Goal: Information Seeking & Learning: Learn about a topic

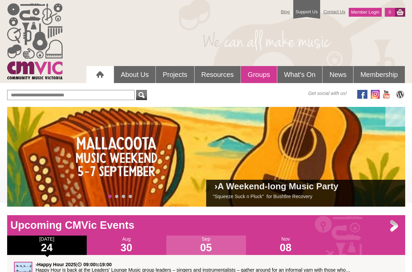
click at [257, 74] on link "Groups" at bounding box center [259, 74] width 36 height 17
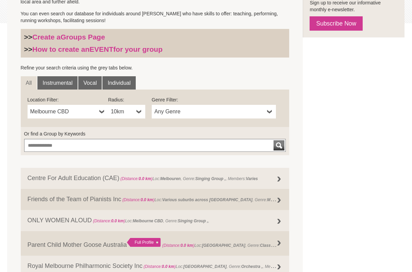
scroll to position [180, 0]
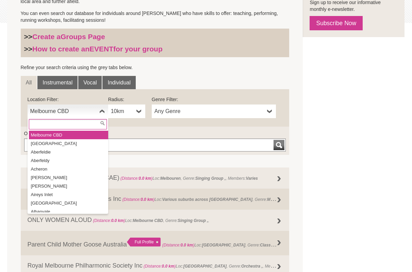
click at [87, 112] on span "Melbourne CBD" at bounding box center [63, 111] width 66 height 8
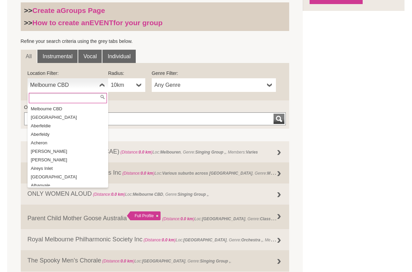
scroll to position [210, 0]
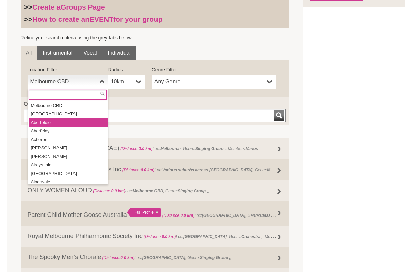
click at [57, 123] on li "Aberfeldie" at bounding box center [68, 122] width 79 height 9
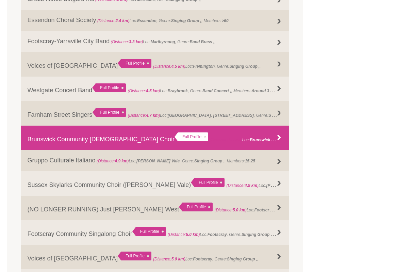
scroll to position [360, 0]
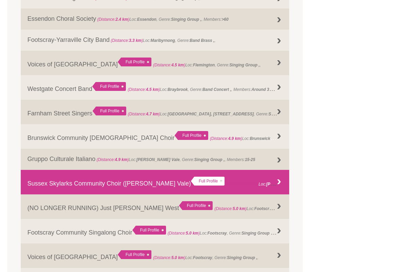
click at [63, 184] on link "Sussex Skylarks Community Choir (Pascoe Vale) Full Profile (Distance: 4.9 km ) …" at bounding box center [155, 182] width 269 height 24
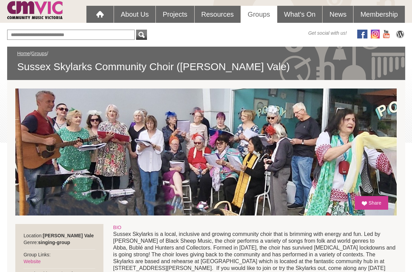
scroll to position [61, 0]
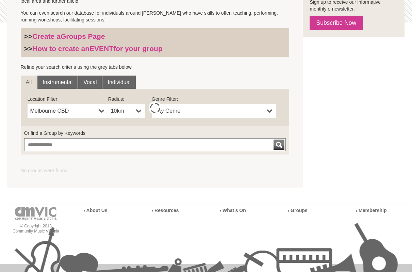
scroll to position [180, 0]
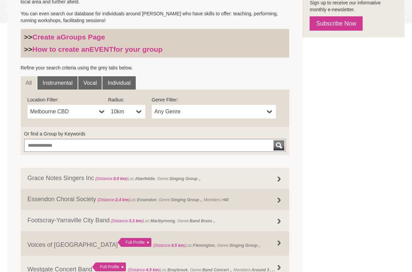
click at [235, 111] on span "Any Genre" at bounding box center [209, 112] width 110 height 8
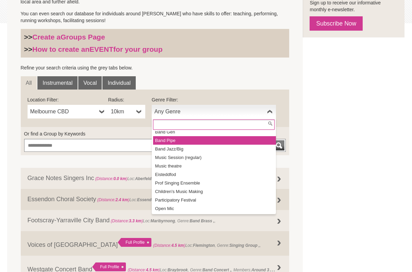
scroll to position [77, 0]
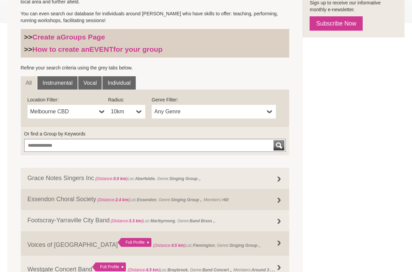
drag, startPoint x: 206, startPoint y: 77, endPoint x: 179, endPoint y: 92, distance: 31.1
click at [206, 77] on ul "All Instrumental Vocal Individual" at bounding box center [155, 82] width 269 height 13
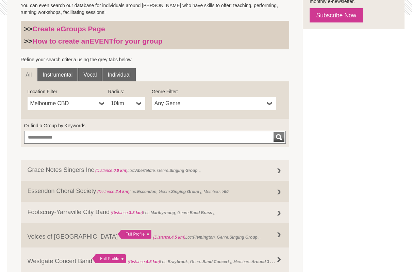
scroll to position [188, 0]
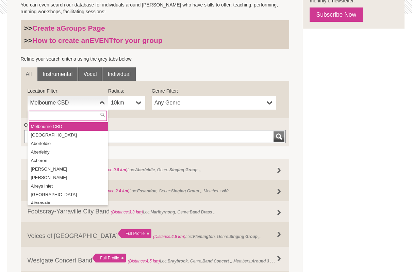
click at [100, 102] on b at bounding box center [101, 103] width 5 height 14
click at [139, 103] on b at bounding box center [138, 103] width 5 height 14
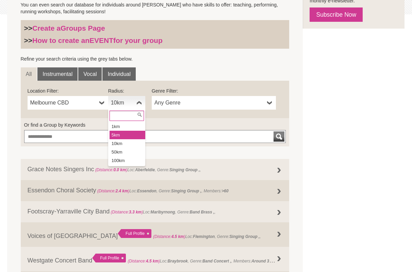
click at [136, 135] on li "5km" at bounding box center [128, 135] width 36 height 9
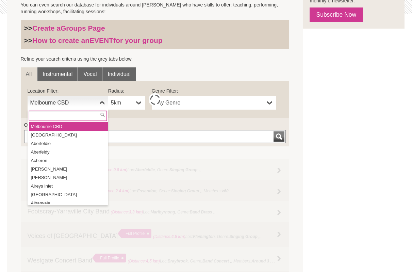
click at [100, 102] on b at bounding box center [101, 103] width 5 height 14
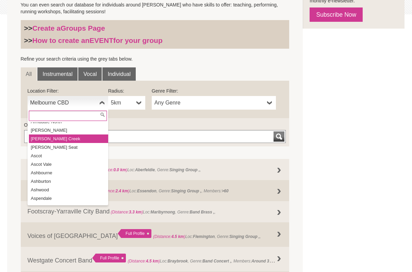
scroll to position [361, 0]
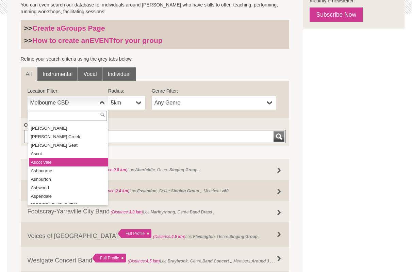
click at [52, 158] on li "Ascot Vale" at bounding box center [68, 162] width 79 height 9
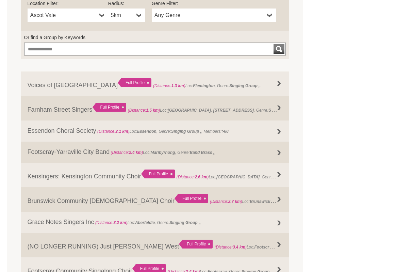
scroll to position [276, 0]
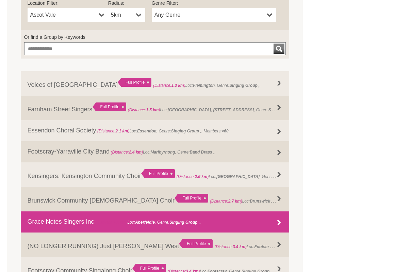
click at [42, 225] on link "Grace Notes Singers Inc (Distance: 3.2 km ) Loc: Aberfeldie , Genre: Singing Gr…" at bounding box center [155, 221] width 269 height 21
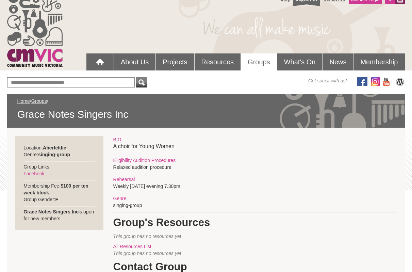
scroll to position [12, 0]
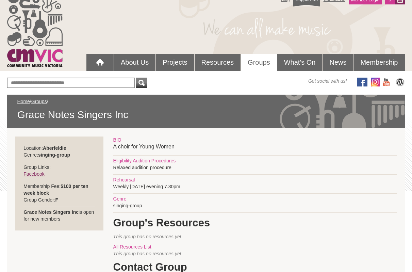
click at [35, 176] on link "Facebook" at bounding box center [33, 173] width 21 height 5
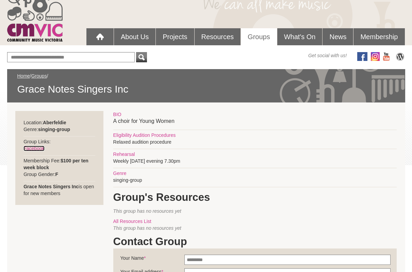
scroll to position [35, 0]
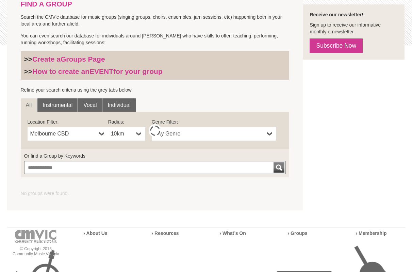
scroll to position [148, 0]
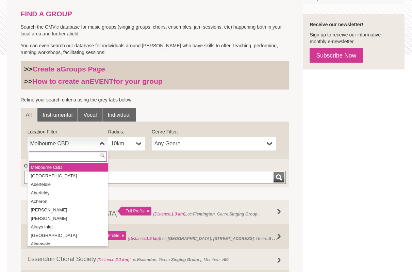
click at [100, 143] on b at bounding box center [101, 144] width 5 height 14
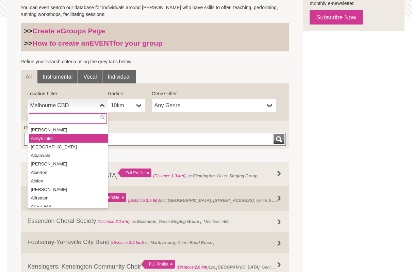
scroll to position [51, 0]
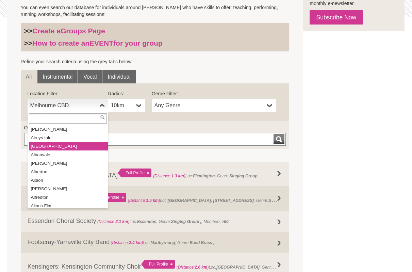
click at [48, 144] on li "[GEOGRAPHIC_DATA]" at bounding box center [68, 146] width 79 height 9
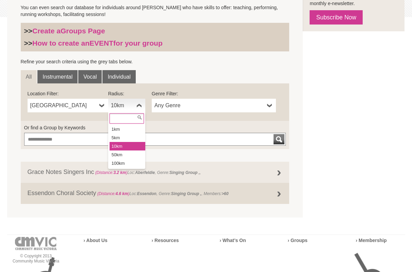
click at [137, 105] on b at bounding box center [138, 106] width 5 height 14
click at [131, 136] on li "5km" at bounding box center [128, 137] width 36 height 9
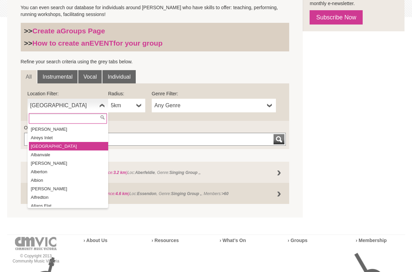
click at [101, 105] on b at bounding box center [101, 106] width 5 height 14
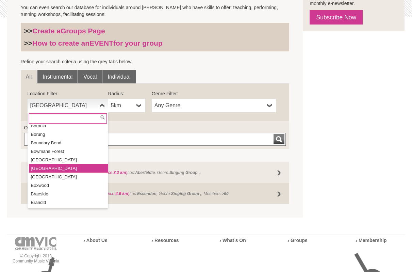
scroll to position [1573, 0]
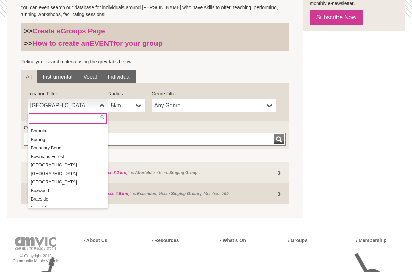
click at [75, 105] on span "Airport West" at bounding box center [63, 105] width 66 height 8
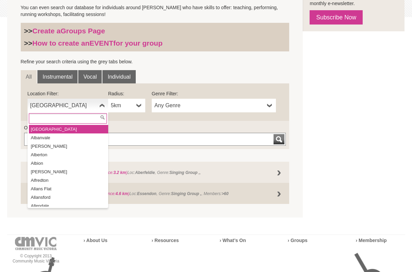
click at [75, 105] on span "Airport West" at bounding box center [63, 105] width 66 height 8
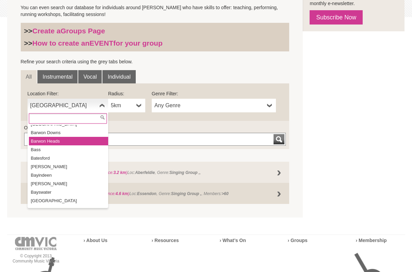
scroll to position [825, 0]
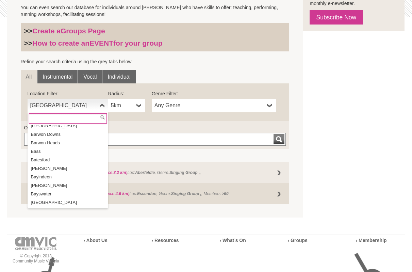
click at [67, 119] on input "text" at bounding box center [68, 118] width 78 height 10
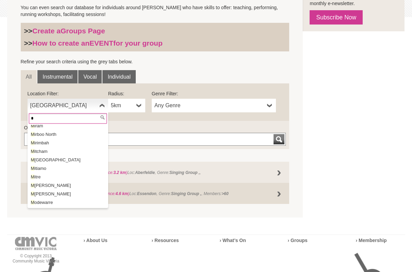
scroll to position [0, 0]
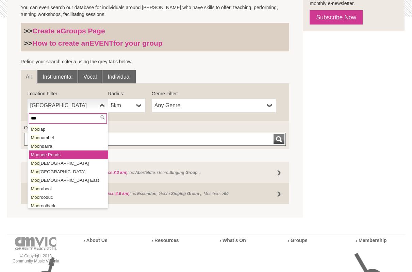
type input "***"
click at [63, 154] on li "Moo nee Ponds" at bounding box center [68, 154] width 79 height 9
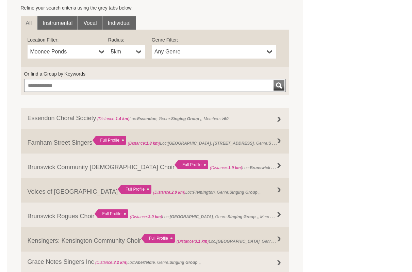
scroll to position [242, 0]
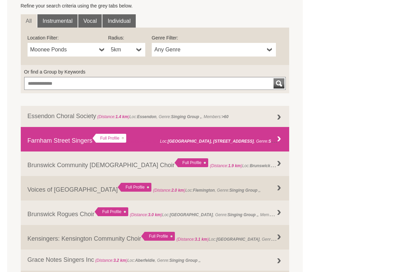
click at [63, 139] on link "Farnham Street Singers Full Profile (Distance: 1.8 km ) Loc: Farnham Street Nei…" at bounding box center [155, 139] width 269 height 24
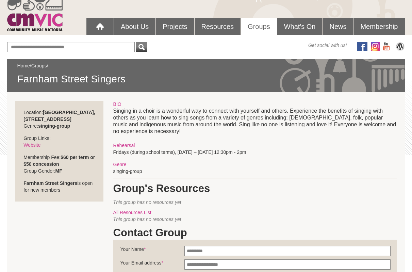
scroll to position [48, 0]
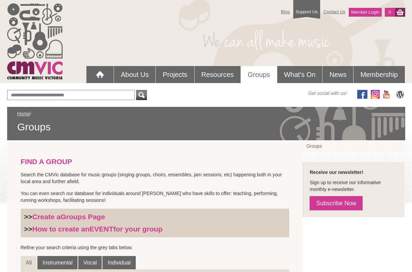
scroll to position [242, 0]
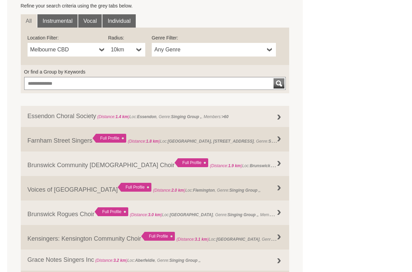
click at [101, 49] on b at bounding box center [101, 50] width 5 height 14
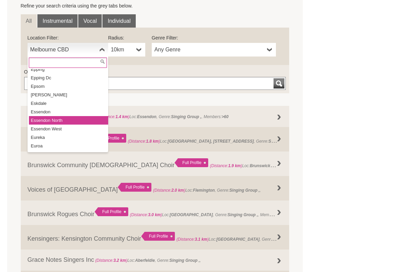
scroll to position [4465, 0]
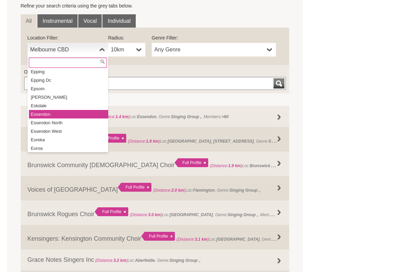
click at [70, 110] on li "Essendon" at bounding box center [68, 114] width 79 height 9
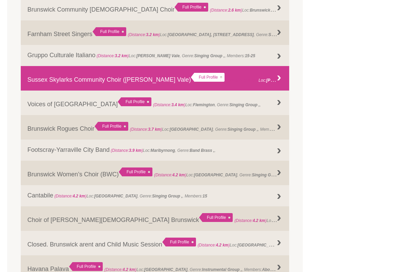
scroll to position [394, 0]
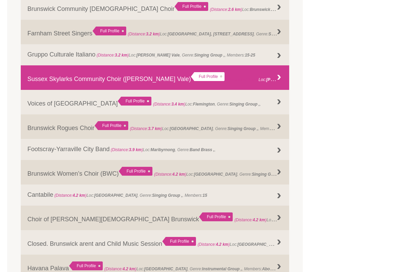
click at [60, 78] on link "Sussex Skylarks Community Choir ([PERSON_NAME] Vale) Full Profile (Distance: 3.…" at bounding box center [155, 77] width 269 height 24
